Goal: Register for event/course

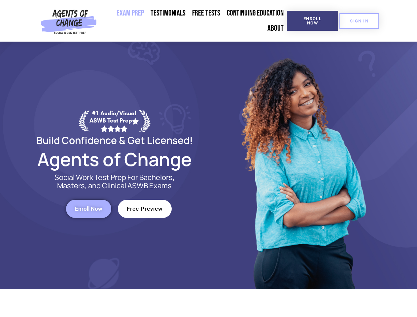
click at [209, 159] on div at bounding box center [303, 166] width 188 height 248
click at [312, 21] on span "Enroll Now" at bounding box center [313, 21] width 30 height 9
click at [359, 21] on span "SIGN IN" at bounding box center [359, 21] width 18 height 4
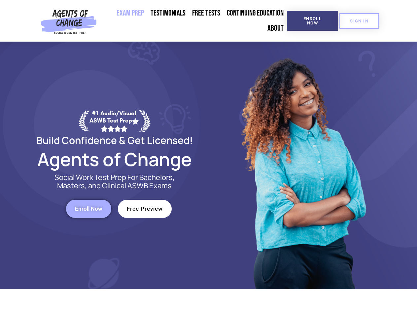
click at [89, 209] on span "Enroll Now" at bounding box center [88, 209] width 27 height 6
click at [145, 209] on span "Free Preview" at bounding box center [145, 209] width 36 height 6
